Goal: Task Accomplishment & Management: Complete application form

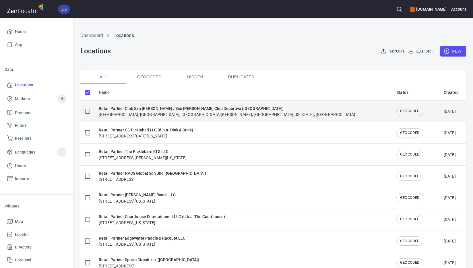
checkbox input "false"
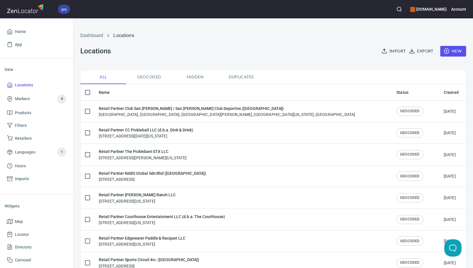
click at [450, 50] on span "New" at bounding box center [452, 51] width 17 height 7
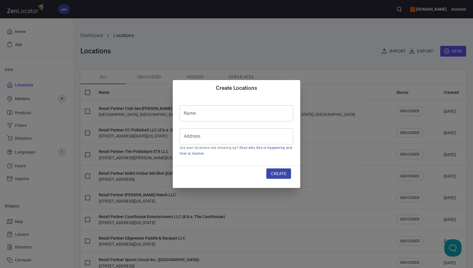
click at [240, 114] on input "text" at bounding box center [236, 113] width 114 height 16
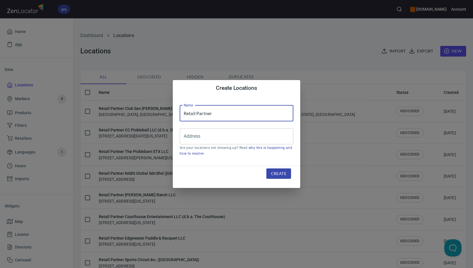
paste input "Capital City Pickleball LLC"
type input "Retail Partner Capital City Pickleball LLC"
click at [265, 140] on input "Address" at bounding box center [232, 136] width 100 height 11
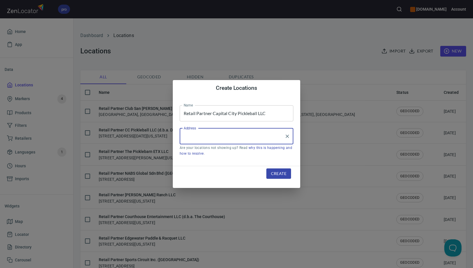
paste input "[STREET_ADDRESS][PERSON_NAME]"
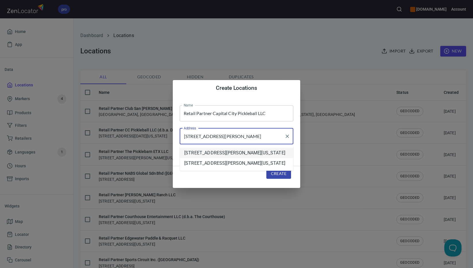
click at [279, 152] on li "[STREET_ADDRESS][PERSON_NAME][US_STATE]" at bounding box center [236, 153] width 114 height 10
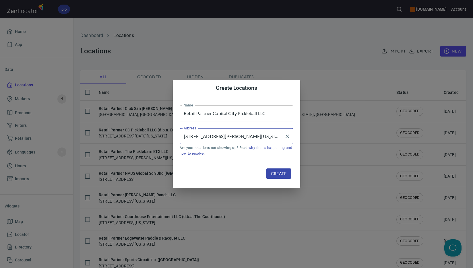
type input "[STREET_ADDRESS][PERSON_NAME][US_STATE]"
click at [284, 174] on span "Create" at bounding box center [278, 173] width 15 height 7
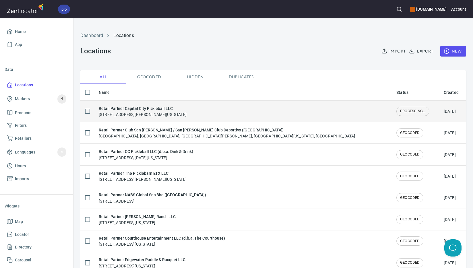
click at [180, 111] on div "Retail Partner Capital City Pickleball LLC [STREET_ADDRESS][PERSON_NAME][US_STA…" at bounding box center [143, 111] width 88 height 12
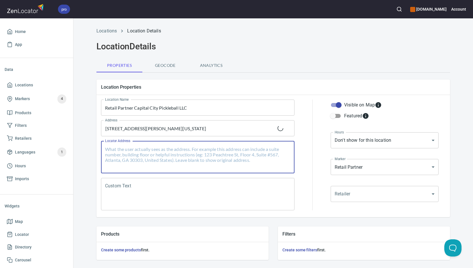
click at [170, 153] on textarea "Locator Address" at bounding box center [197, 157] width 185 height 22
paste textarea "[STREET_ADDRESS][PERSON_NAME][US_STATE]"
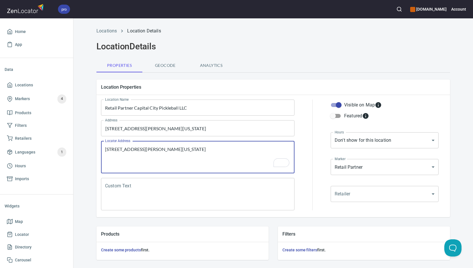
type textarea "[STREET_ADDRESS][PERSON_NAME][US_STATE]"
click at [201, 196] on textarea "Custom Text" at bounding box center [197, 194] width 185 height 22
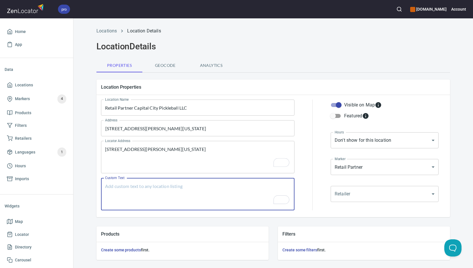
paste textarea "Brands Carried: SelkirkVolair [PERSON_NAME] Return Policy: Undecided"
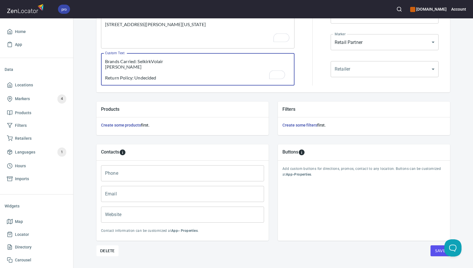
scroll to position [5, 0]
type textarea "Brands Carried: SelkirkVolair [PERSON_NAME] Return Policy: Undecided"
click at [177, 175] on input "Phone" at bounding box center [182, 173] width 163 height 16
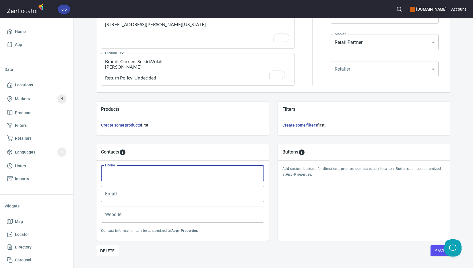
paste input "[PHONE_NUMBER]"
type input "[PHONE_NUMBER]"
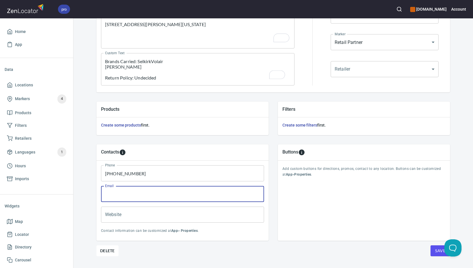
paste input "[EMAIL_ADDRESS][DOMAIN_NAME]"
type input "[EMAIL_ADDRESS][DOMAIN_NAME]"
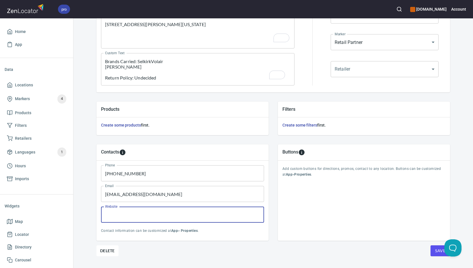
paste input "[URL][DOMAIN_NAME]"
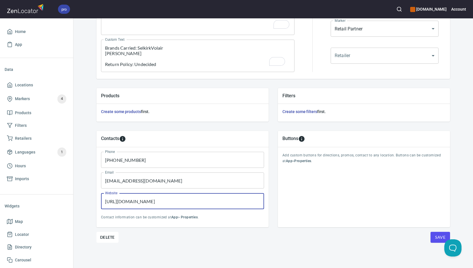
type input "[URL][DOMAIN_NAME]"
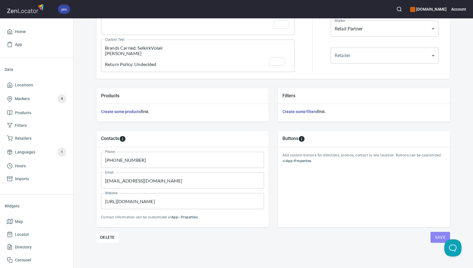
click at [435, 236] on span "Save" at bounding box center [440, 237] width 10 height 7
